Goal: Information Seeking & Learning: Find contact information

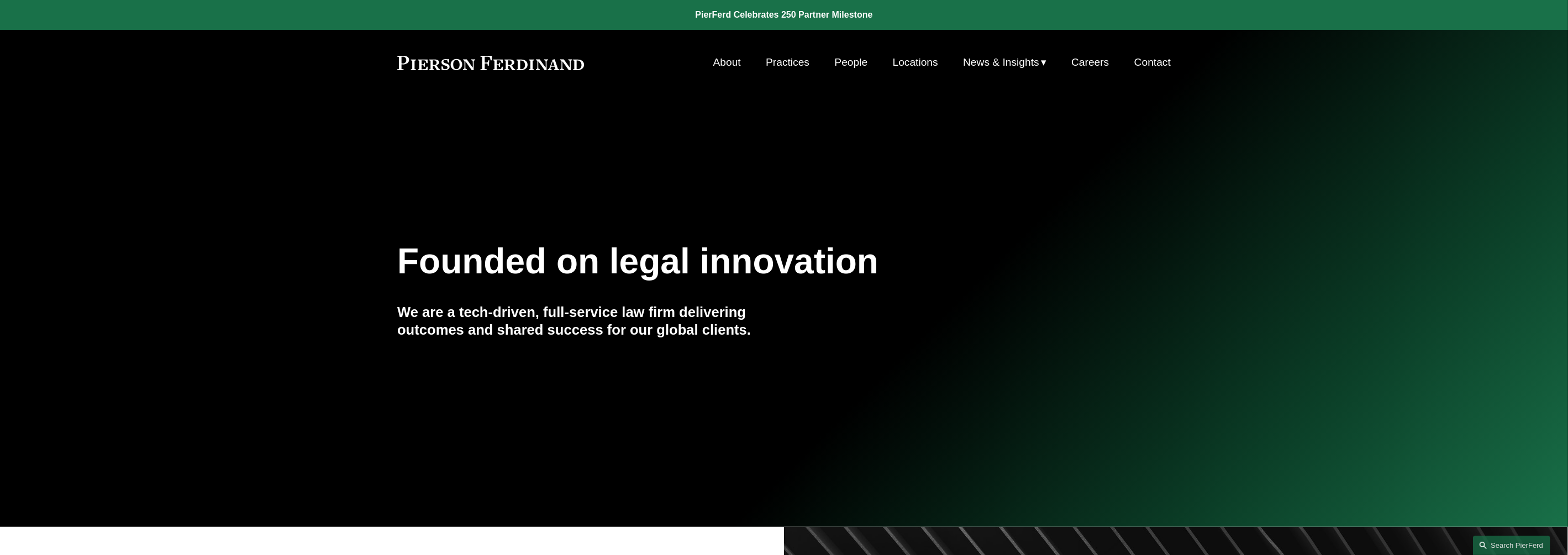
click at [862, 52] on link "People" at bounding box center [852, 62] width 33 height 21
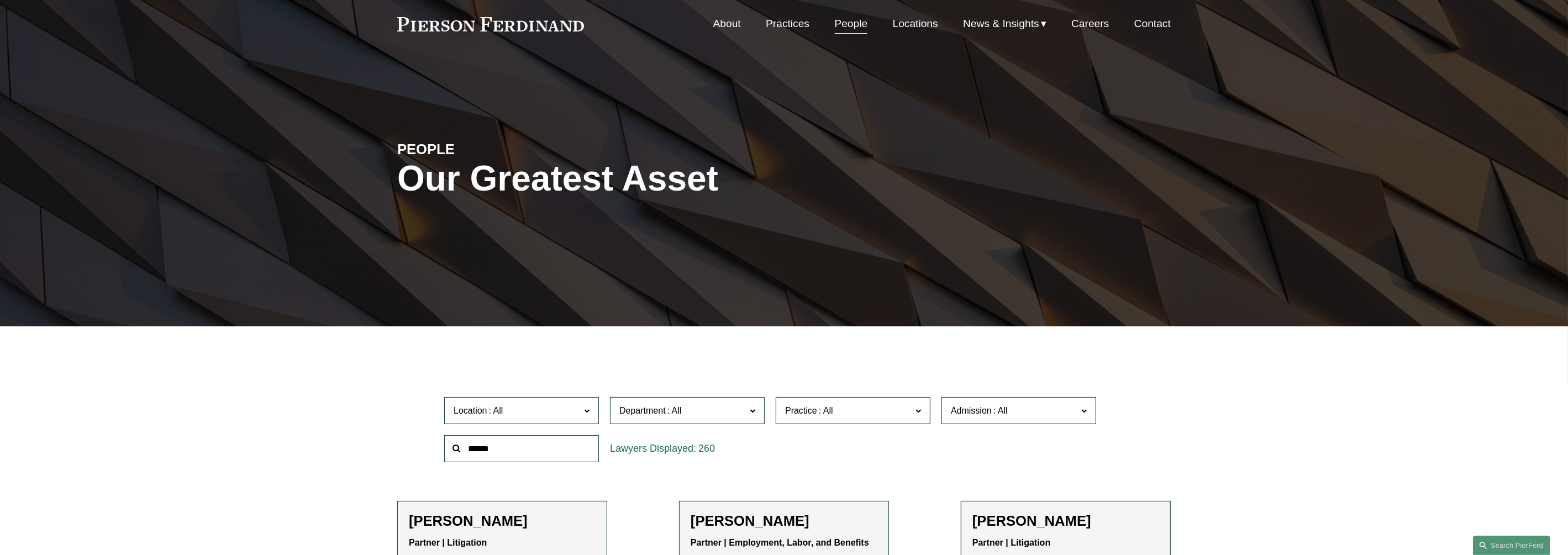
scroll to position [69, 0]
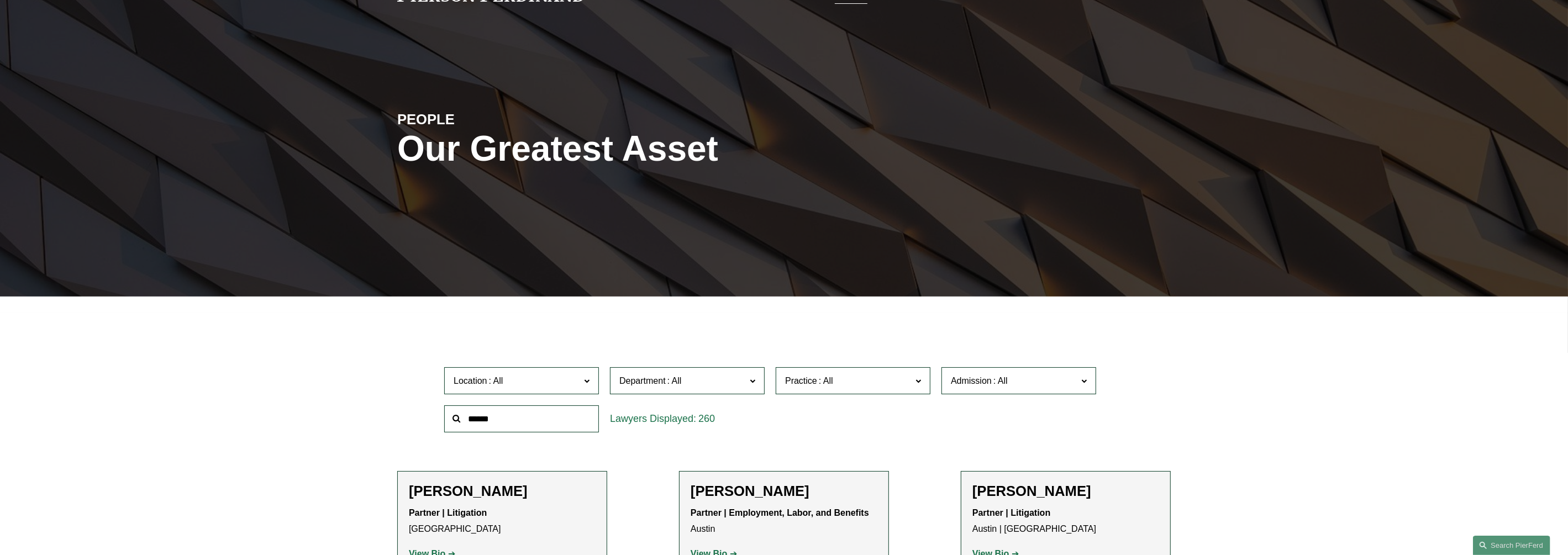
click at [533, 423] on input "text" at bounding box center [522, 419] width 155 height 27
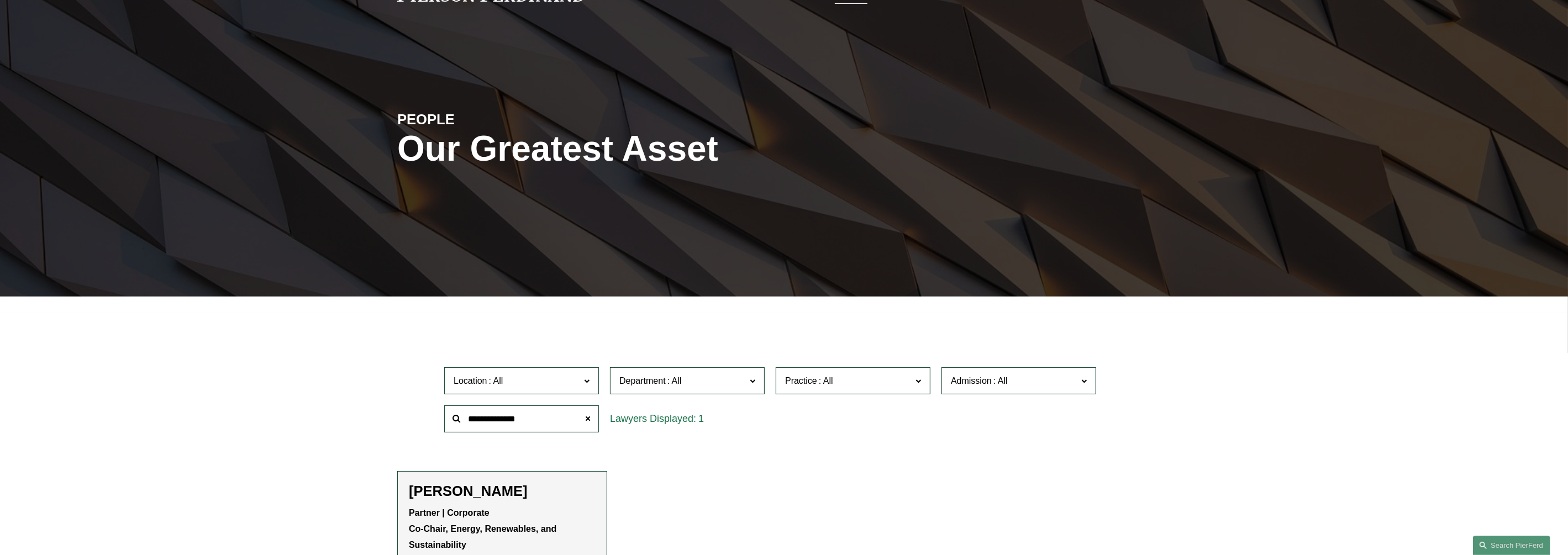
type input "**********"
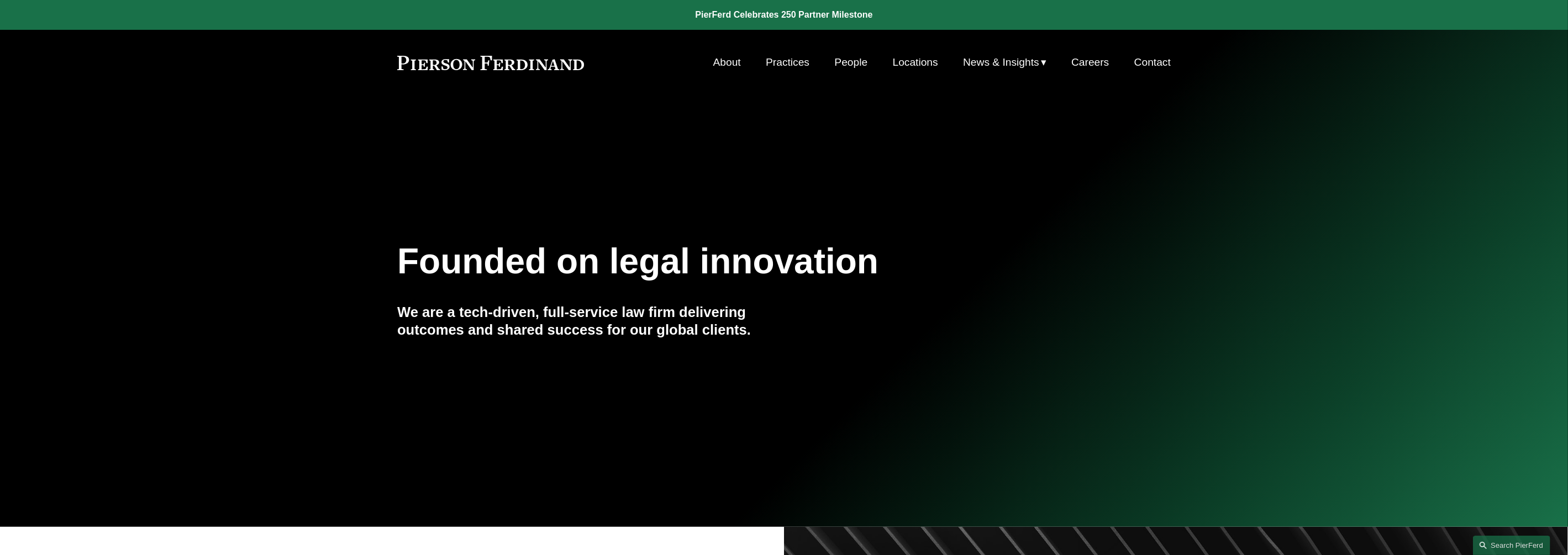
click at [861, 63] on link "People" at bounding box center [852, 62] width 33 height 21
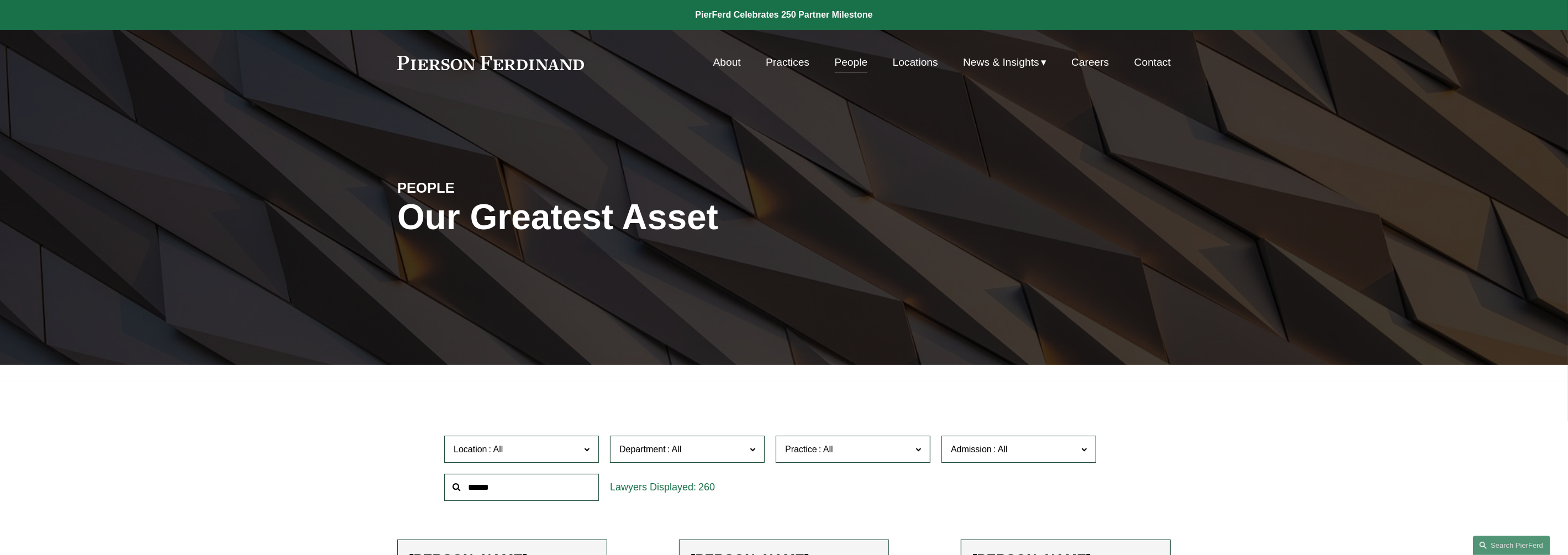
scroll to position [138, 0]
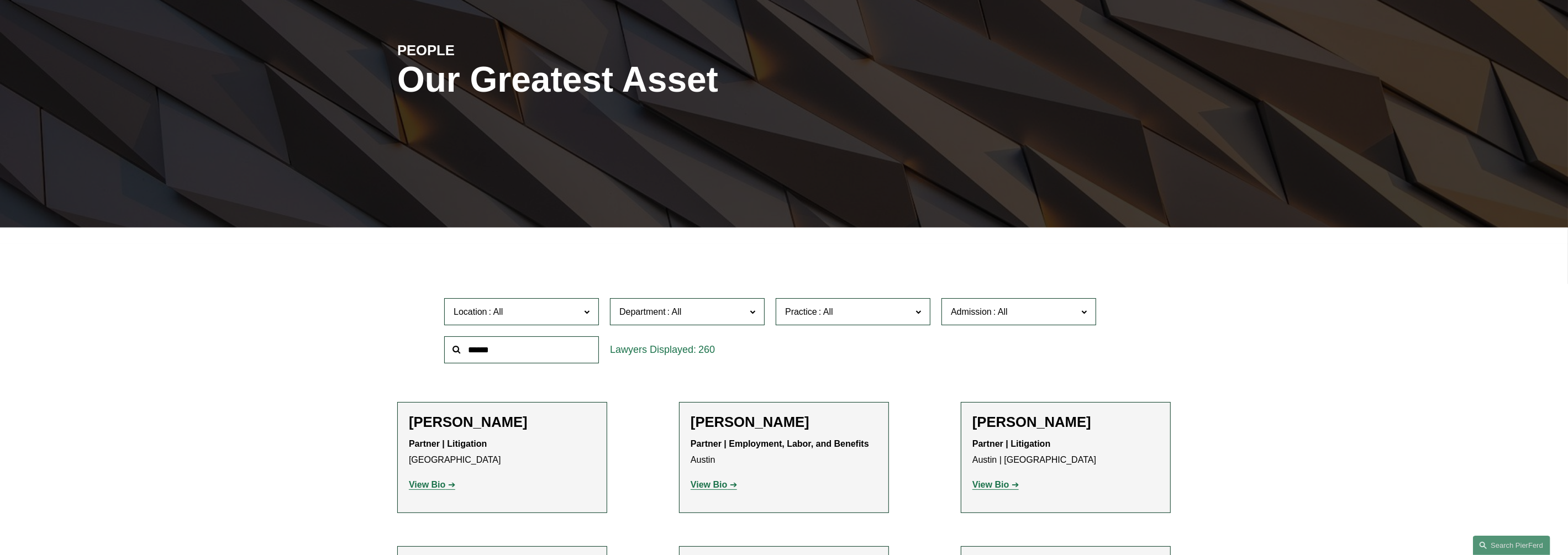
click at [674, 311] on span at bounding box center [674, 312] width 18 height 9
click at [0, 0] on link "Litigation" at bounding box center [0, 0] width 0 height 0
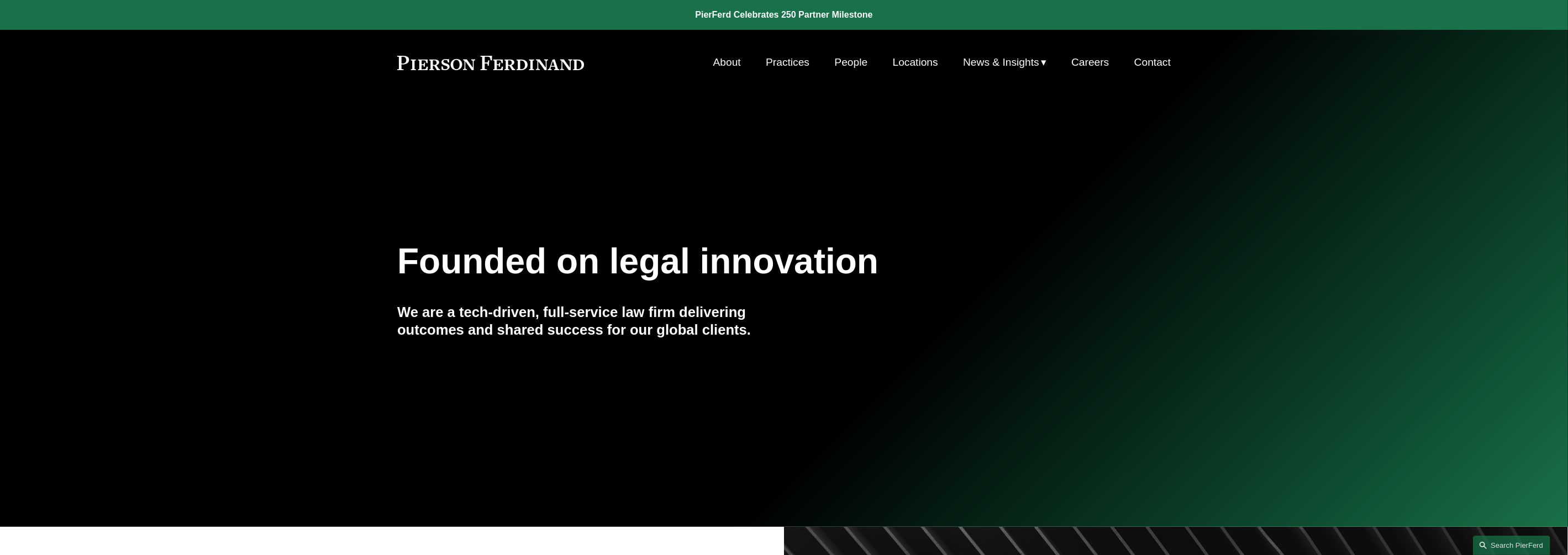
click at [847, 63] on link "People" at bounding box center [852, 62] width 33 height 21
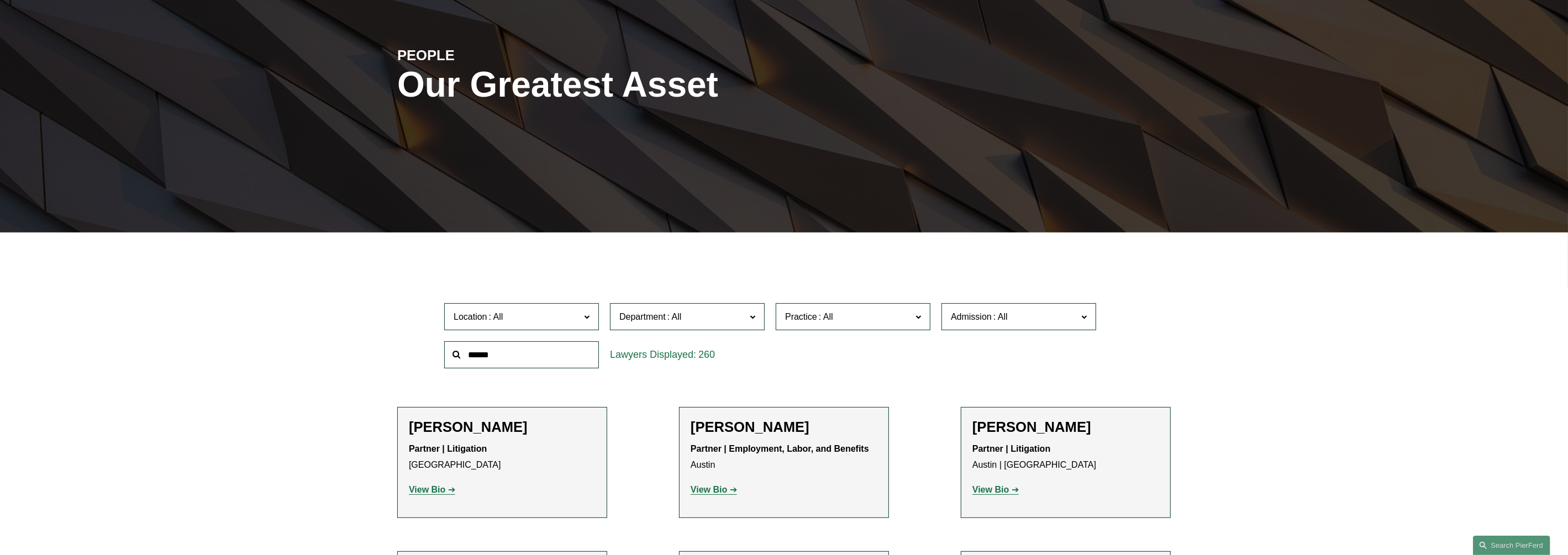
scroll to position [138, 0]
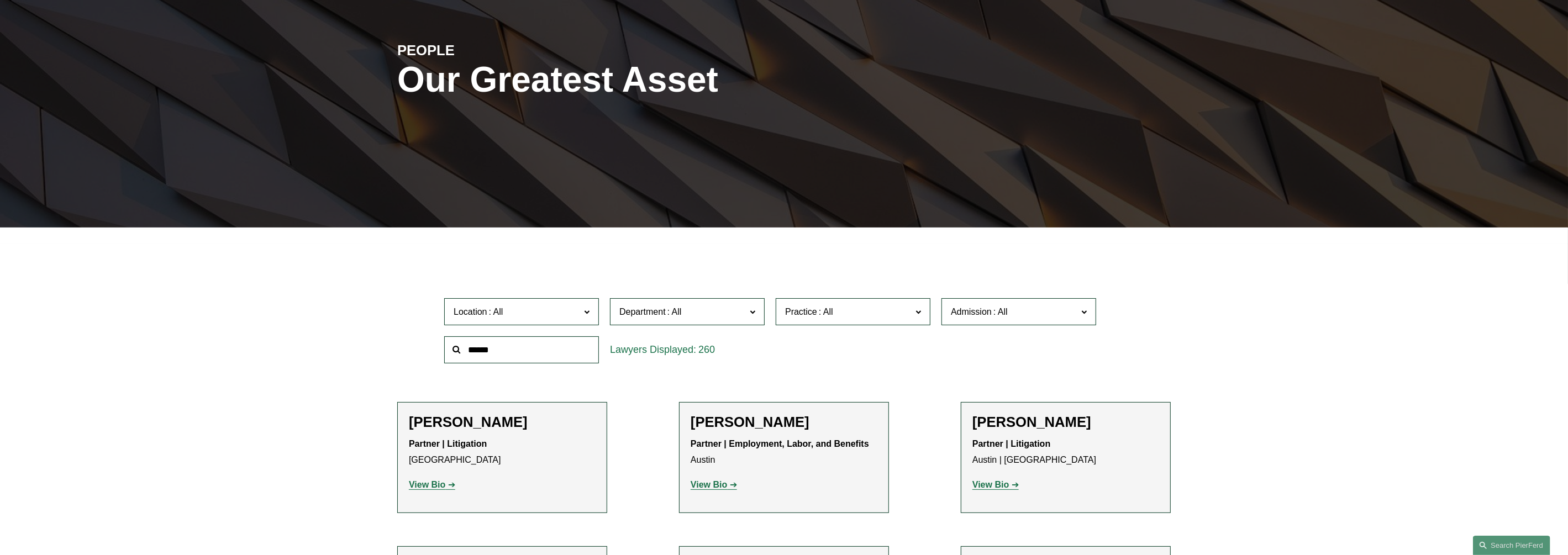
click at [633, 324] on label "Department" at bounding box center [687, 312] width 155 height 27
click at [0, 0] on link "Litigation" at bounding box center [0, 0] width 0 height 0
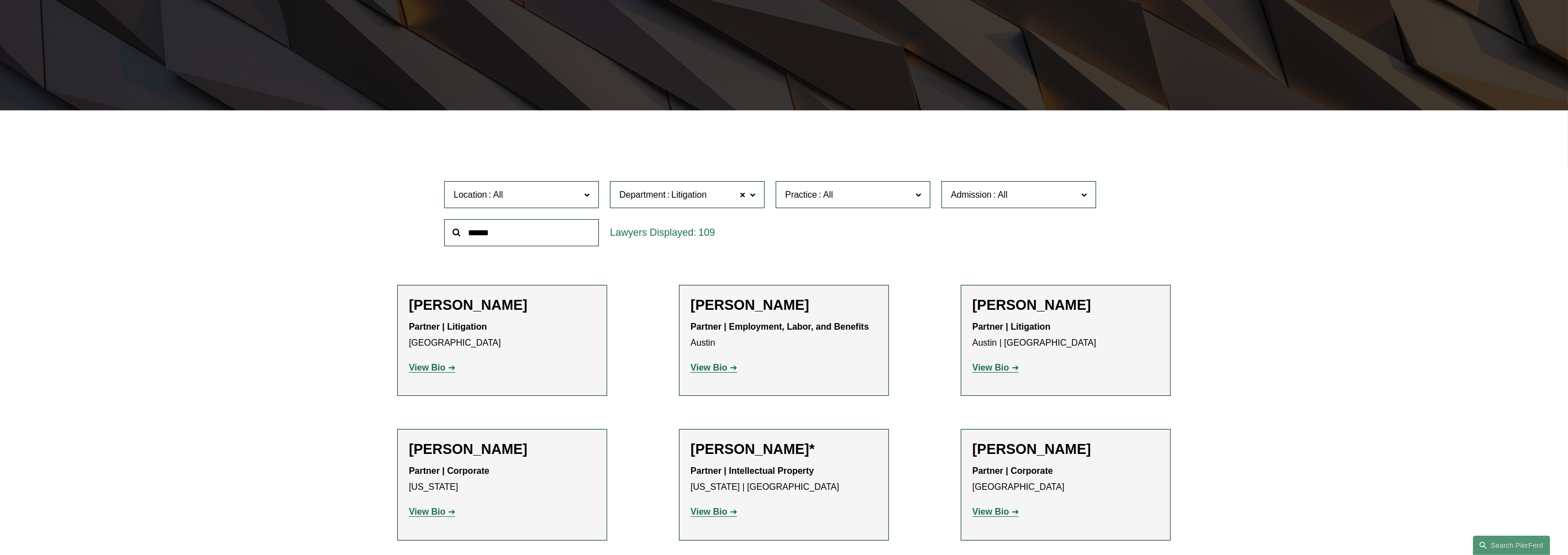
scroll to position [260, 0]
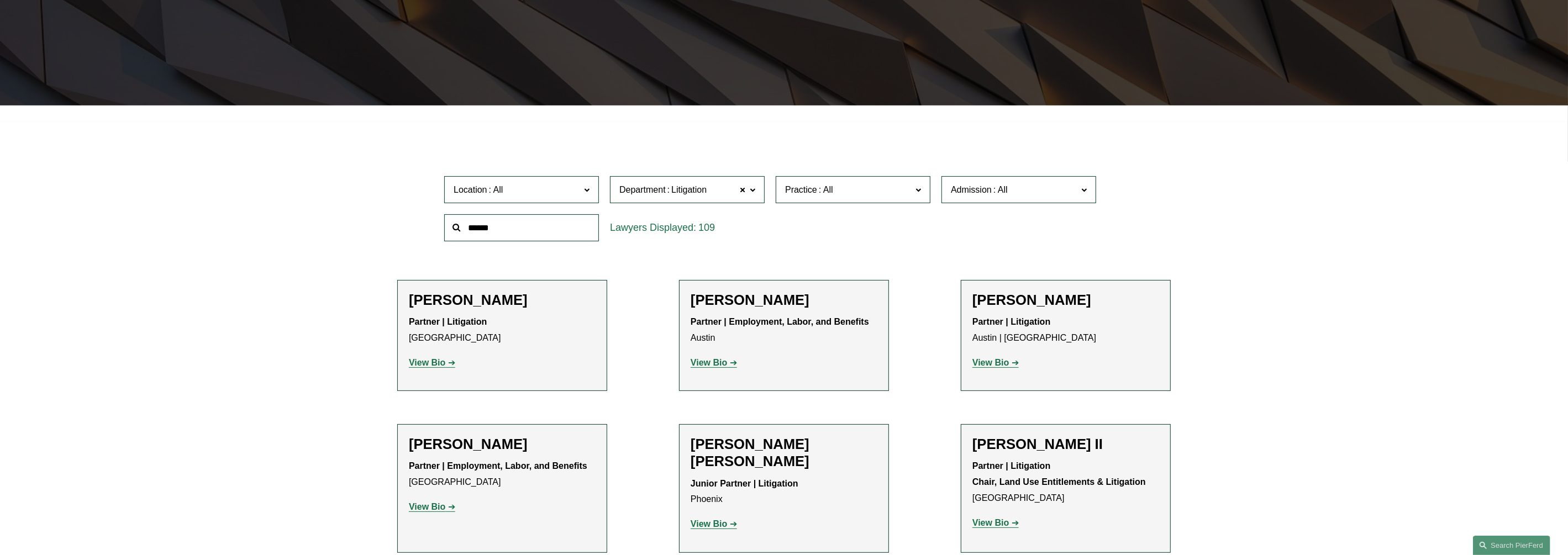
click at [810, 194] on span "Practice" at bounding box center [801, 189] width 32 height 9
click at [958, 190] on span "Admission" at bounding box center [971, 189] width 41 height 9
click at [566, 187] on span "Location" at bounding box center [517, 190] width 127 height 15
click at [0, 0] on link "[US_STATE]" at bounding box center [0, 0] width 0 height 0
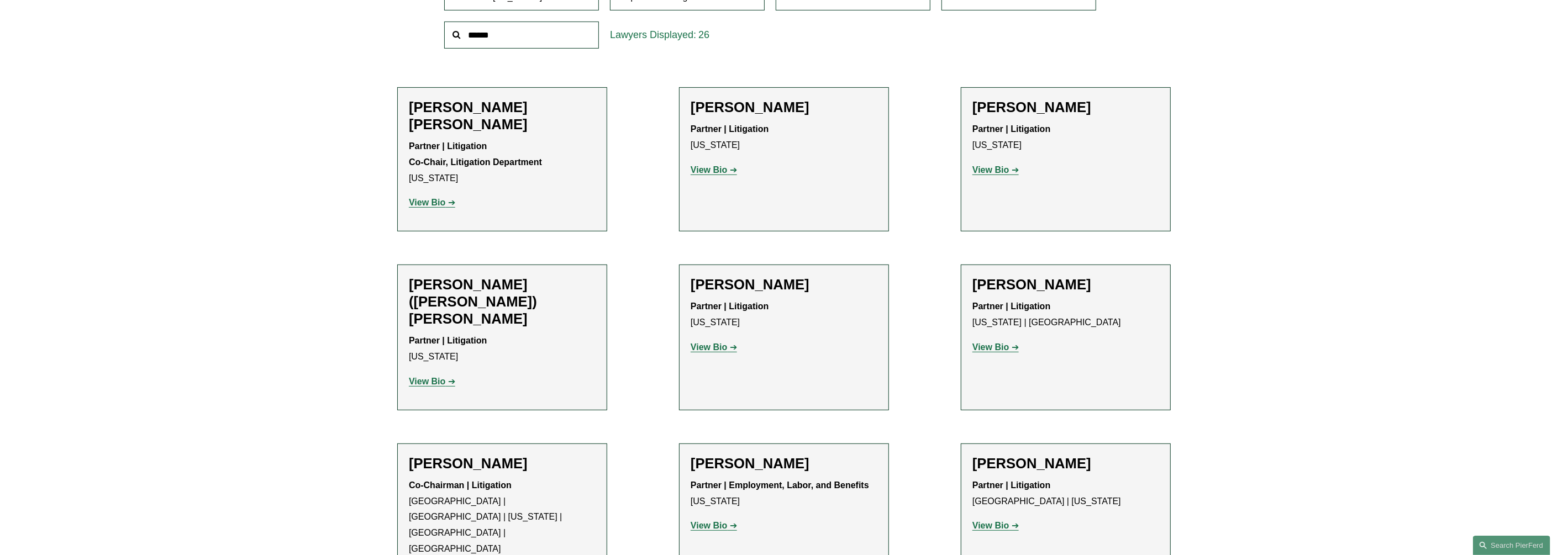
scroll to position [483, 0]
